Goal: Find specific page/section: Find specific page/section

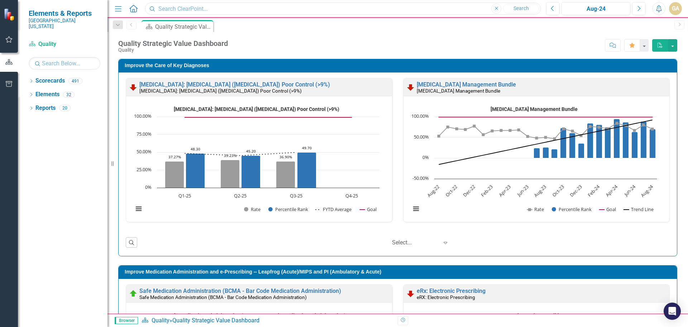
click at [197, 9] on input "text" at bounding box center [343, 9] width 396 height 13
click at [49, 19] on small "[GEOGRAPHIC_DATA][US_STATE]" at bounding box center [65, 24] width 72 height 12
click at [133, 9] on icon at bounding box center [133, 9] width 8 height 8
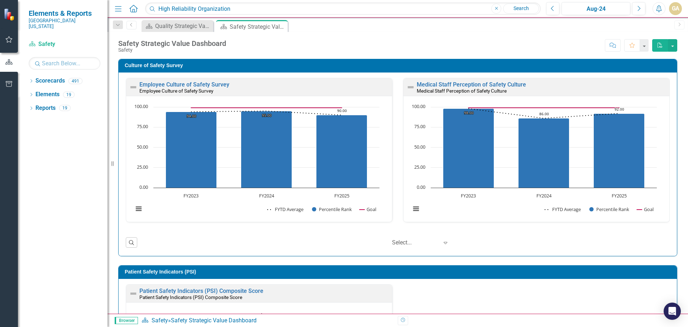
click at [117, 8] on icon "Menu" at bounding box center [118, 9] width 9 height 8
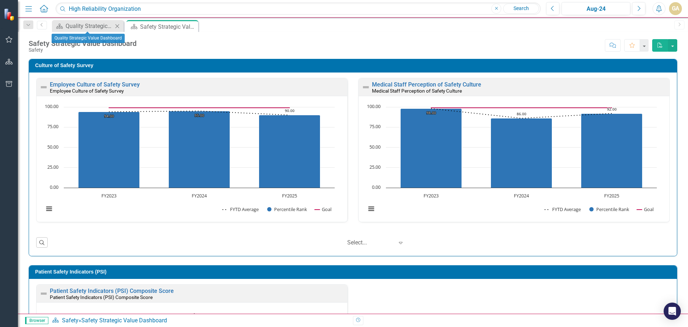
click at [116, 29] on div "Close" at bounding box center [117, 26] width 9 height 9
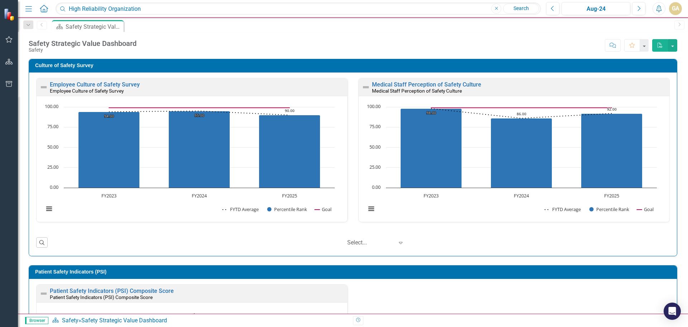
click at [41, 5] on icon "Home" at bounding box center [43, 9] width 9 height 8
click at [27, 8] on icon "Menu" at bounding box center [28, 9] width 9 height 8
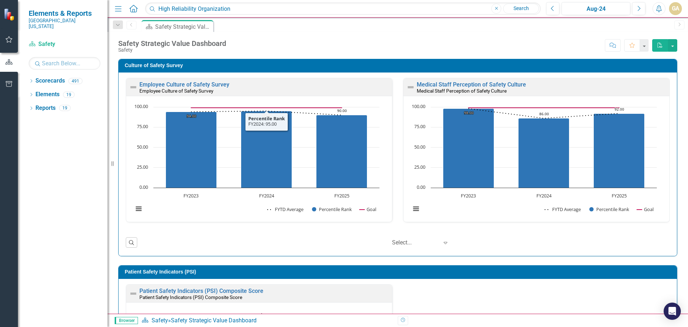
click at [234, 320] on div "Safety Strategic Value Dashboard" at bounding box center [214, 320] width 86 height 7
drag, startPoint x: 161, startPoint y: 10, endPoint x: 242, endPoint y: 11, distance: 81.0
click at [242, 11] on input "High Reliability Organization" at bounding box center [343, 9] width 396 height 13
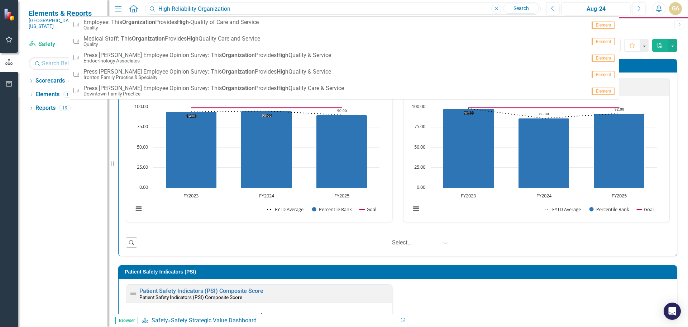
type input "H"
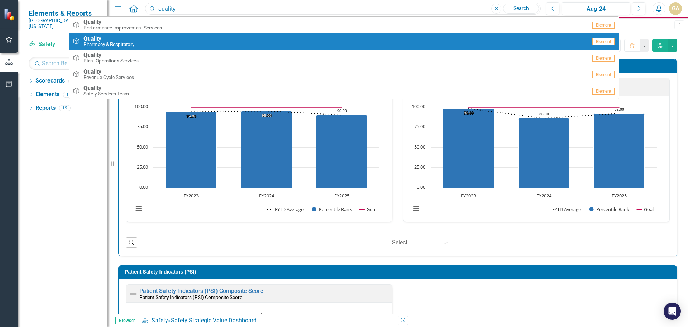
type input "Quality Strategic Value Dashboard"
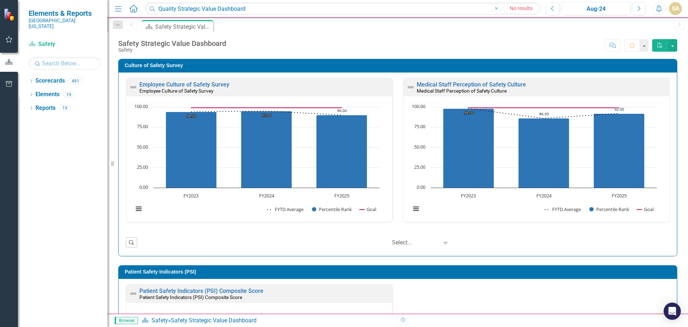
click at [133, 9] on icon "Home" at bounding box center [133, 9] width 9 height 8
click at [115, 10] on icon "Menu" at bounding box center [118, 9] width 9 height 8
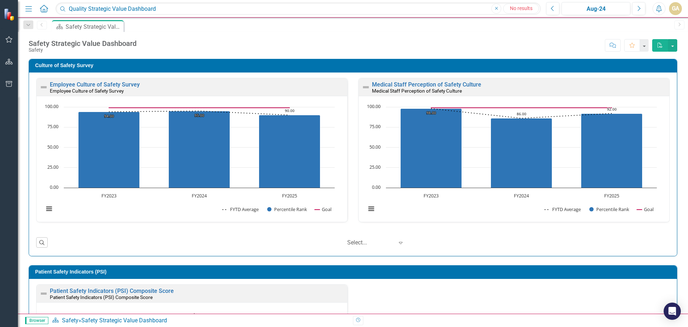
click at [27, 10] on icon "Menu" at bounding box center [28, 9] width 9 height 8
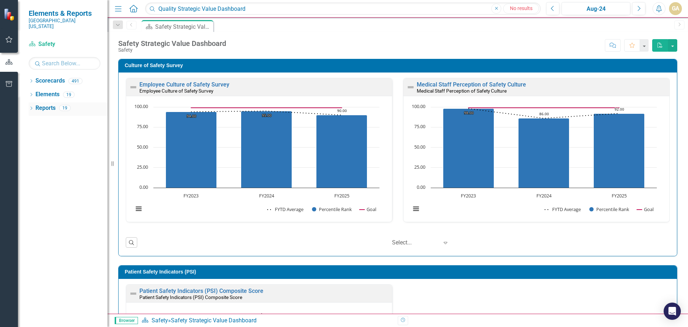
click at [48, 104] on link "Reports" at bounding box center [45, 108] width 20 height 8
click at [53, 60] on input "text" at bounding box center [65, 63] width 72 height 13
type input "Quality"
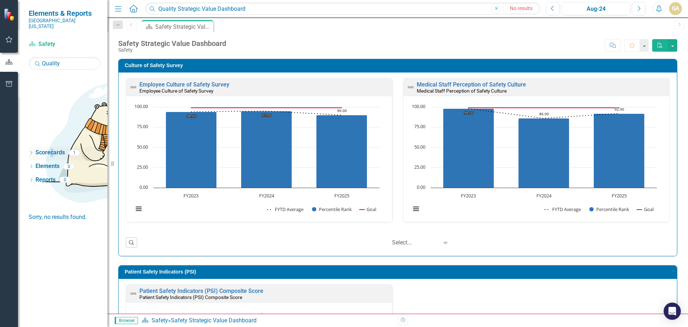
click at [51, 148] on link "Scorecards" at bounding box center [49, 152] width 29 height 8
click at [195, 8] on input "Quality Strategic Value Dashboard" at bounding box center [343, 9] width 396 height 13
click at [156, 9] on icon "Search" at bounding box center [152, 8] width 7 height 6
click at [153, 10] on icon at bounding box center [152, 8] width 5 height 5
click at [641, 11] on button "Next" at bounding box center [638, 8] width 13 height 13
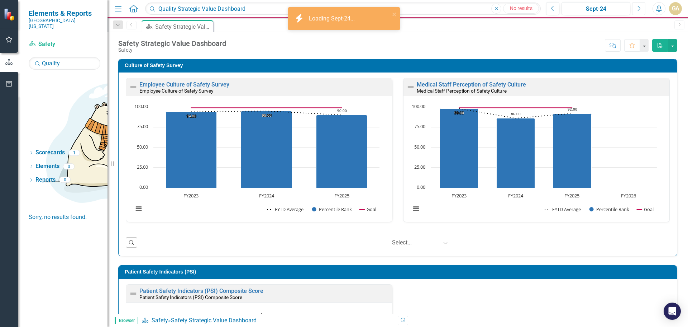
click at [639, 8] on icon "Next" at bounding box center [639, 8] width 4 height 6
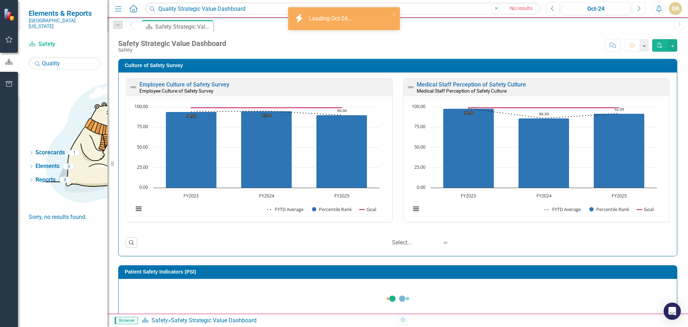
click at [640, 9] on icon "Next" at bounding box center [639, 8] width 4 height 6
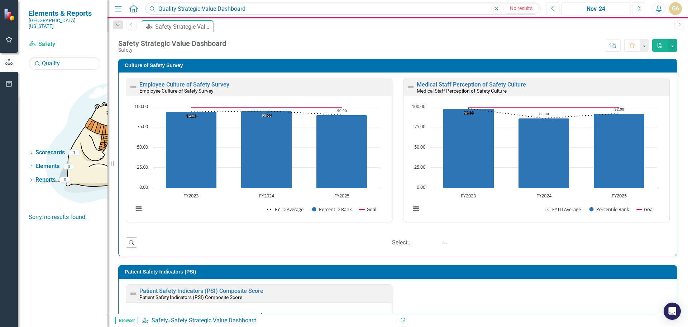
click at [640, 11] on icon "Next" at bounding box center [639, 8] width 4 height 6
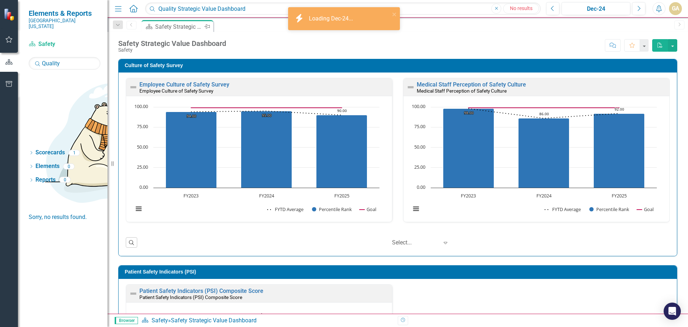
click at [179, 23] on div "Safety Strategic Value Dashboard" at bounding box center [178, 26] width 47 height 9
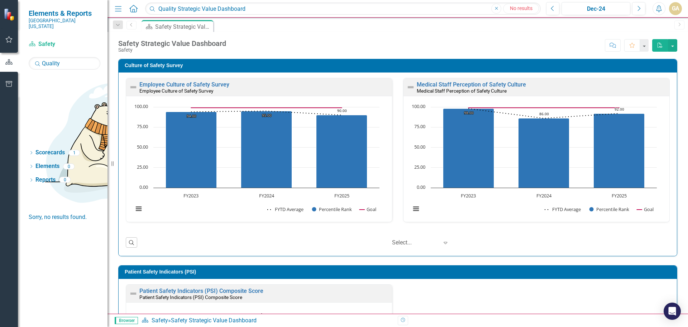
click at [132, 28] on link "Previous" at bounding box center [132, 25] width 10 height 9
click at [119, 24] on icon "Dropdown" at bounding box center [118, 25] width 6 height 5
click at [67, 16] on span "Elements & Reports" at bounding box center [65, 13] width 72 height 9
click at [8, 16] on img at bounding box center [10, 14] width 13 height 13
click at [8, 84] on icon "button" at bounding box center [9, 84] width 6 height 6
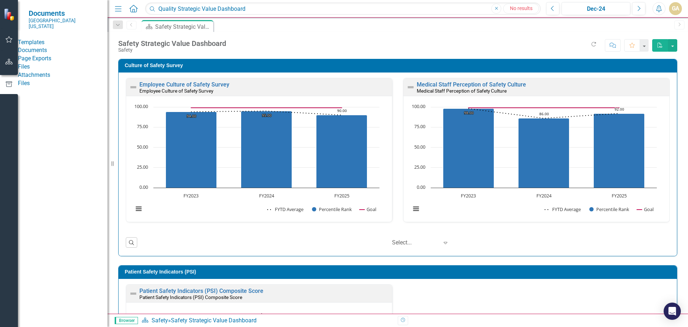
click at [49, 38] on div "Templates" at bounding box center [63, 42] width 90 height 8
click at [46, 63] on link "Page Exports" at bounding box center [63, 58] width 90 height 8
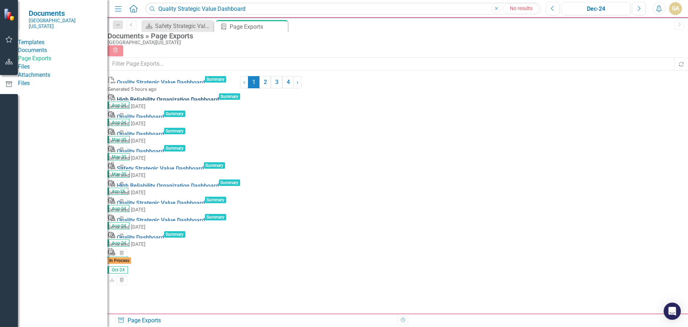
click at [177, 103] on link "High Reliability Organization Dashboard" at bounding box center [168, 99] width 102 height 7
